Goal: Task Accomplishment & Management: Manage account settings

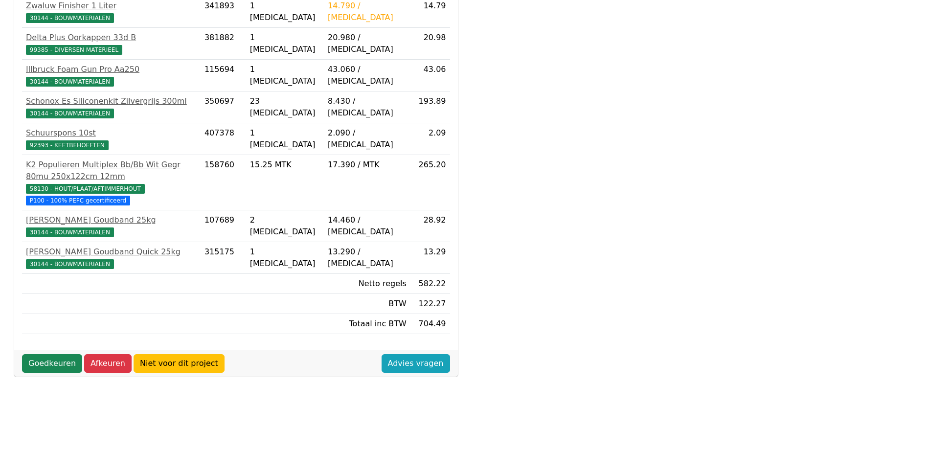
scroll to position [273, 0]
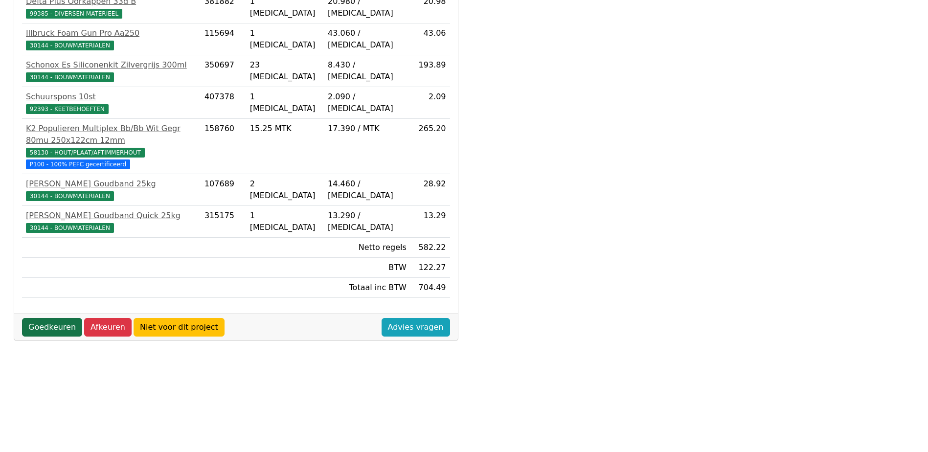
click at [43, 318] on link "Goedkeuren" at bounding box center [52, 327] width 60 height 19
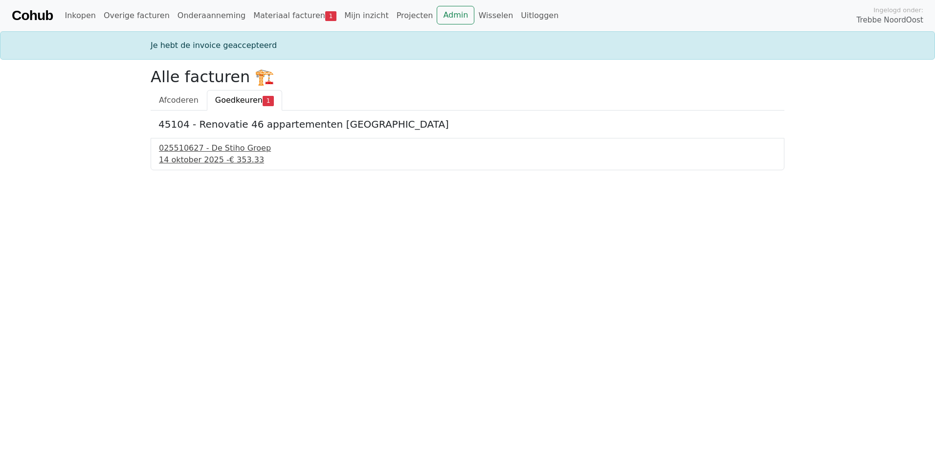
click at [194, 155] on div "14 oktober 2025 - € 353.33" at bounding box center [467, 160] width 617 height 12
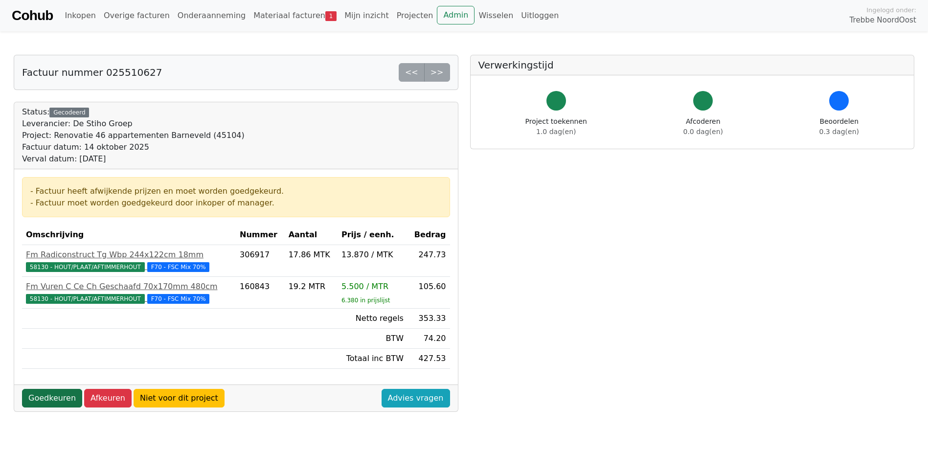
click at [56, 395] on link "Goedkeuren" at bounding box center [52, 398] width 60 height 19
